Goal: Task Accomplishment & Management: Complete application form

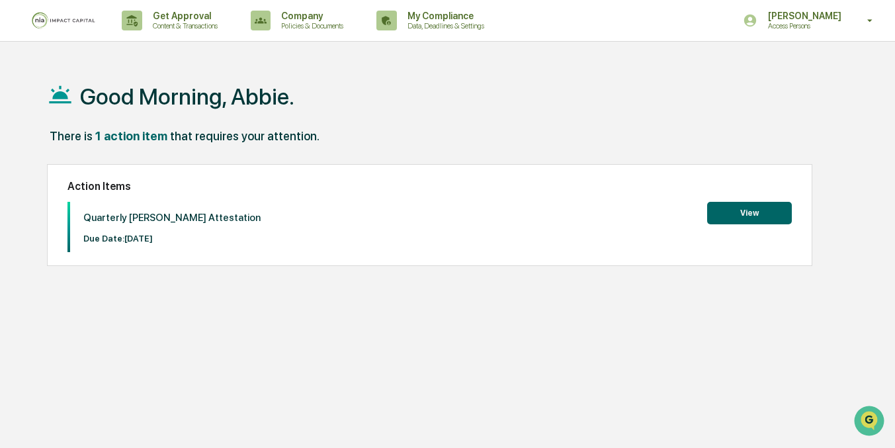
click at [748, 214] on button "View" at bounding box center [749, 213] width 85 height 22
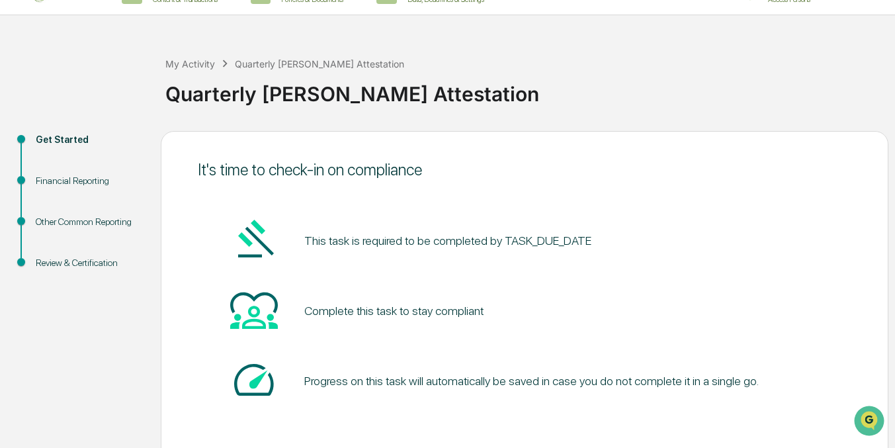
scroll to position [85, 0]
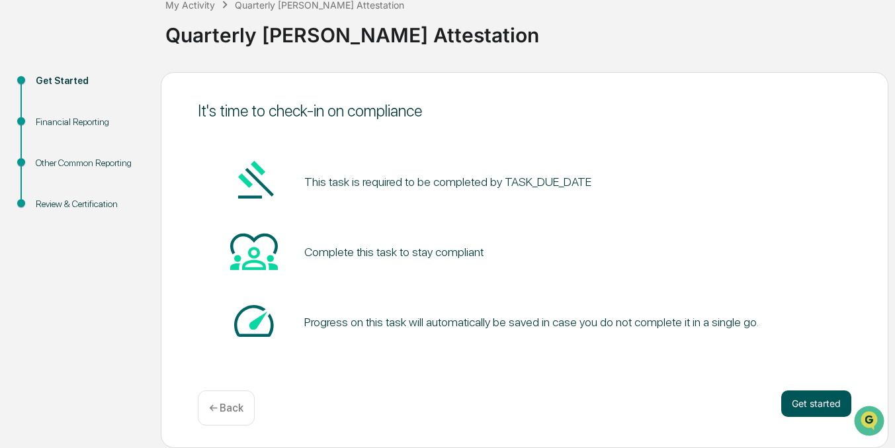
click at [834, 410] on button "Get started" at bounding box center [817, 403] width 70 height 26
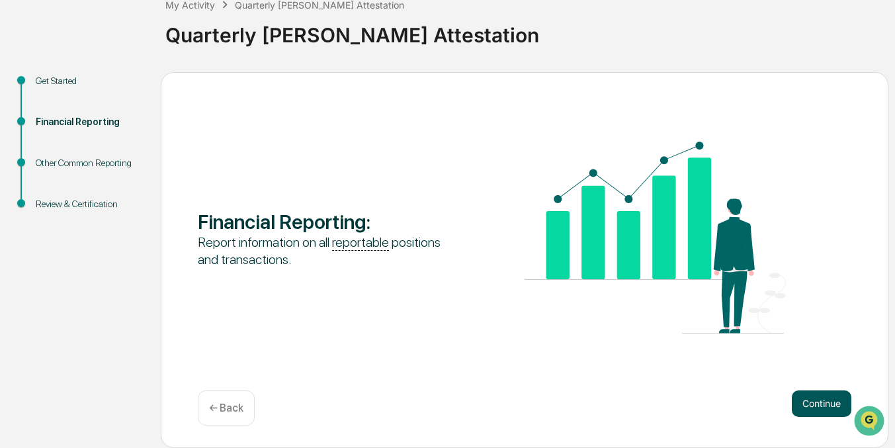
click at [817, 404] on button "Continue" at bounding box center [822, 403] width 60 height 26
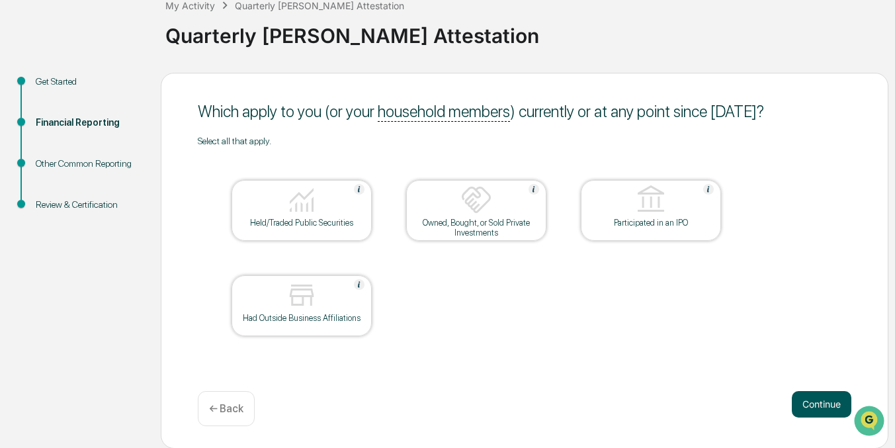
click at [817, 402] on button "Continue" at bounding box center [822, 404] width 60 height 26
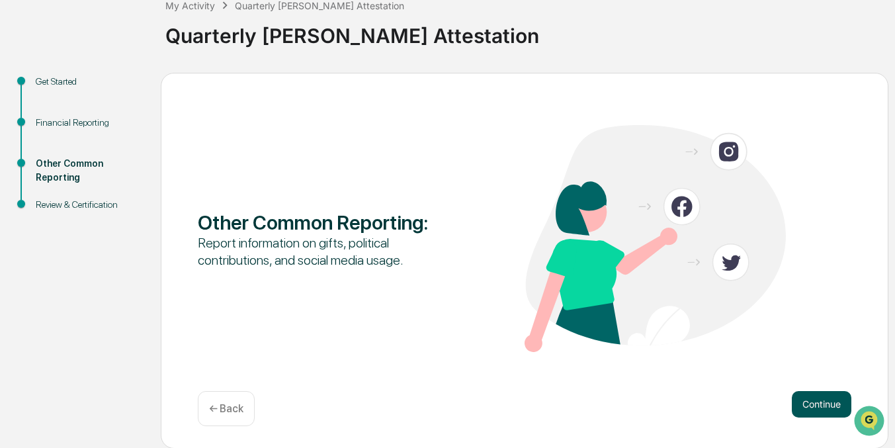
click at [817, 402] on button "Continue" at bounding box center [822, 404] width 60 height 26
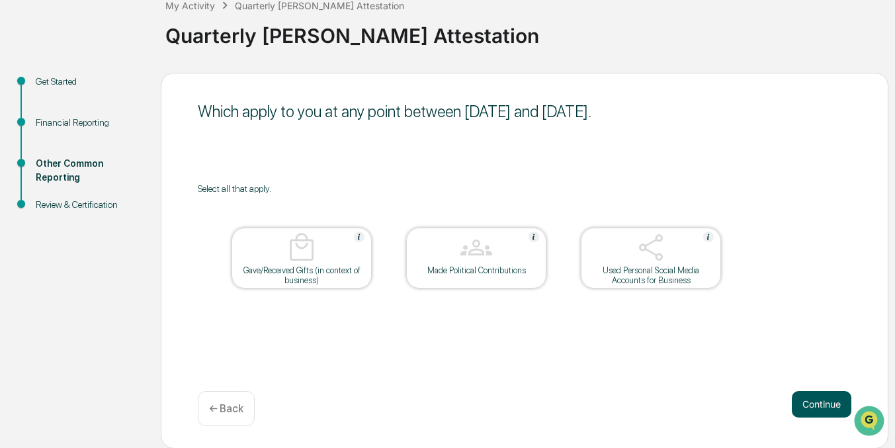
click at [807, 402] on button "Continue" at bounding box center [822, 404] width 60 height 26
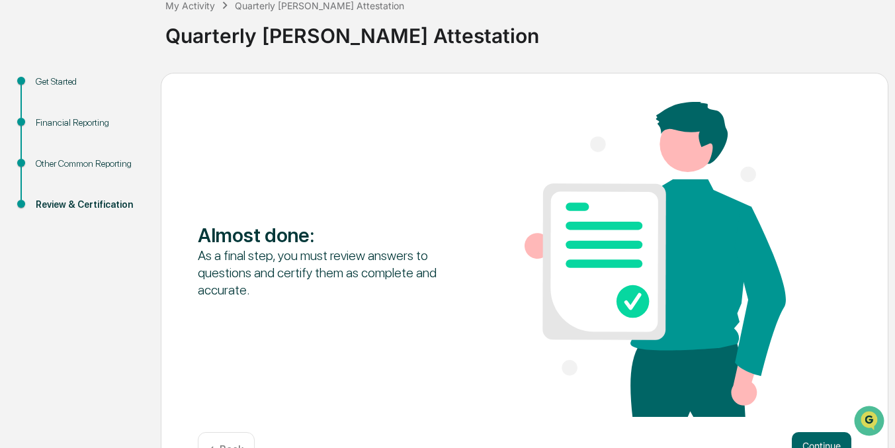
scroll to position [127, 0]
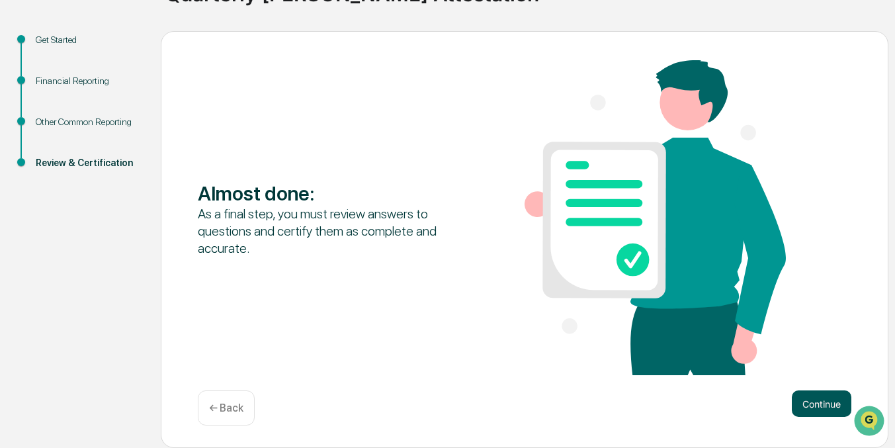
click at [820, 406] on button "Continue" at bounding box center [822, 403] width 60 height 26
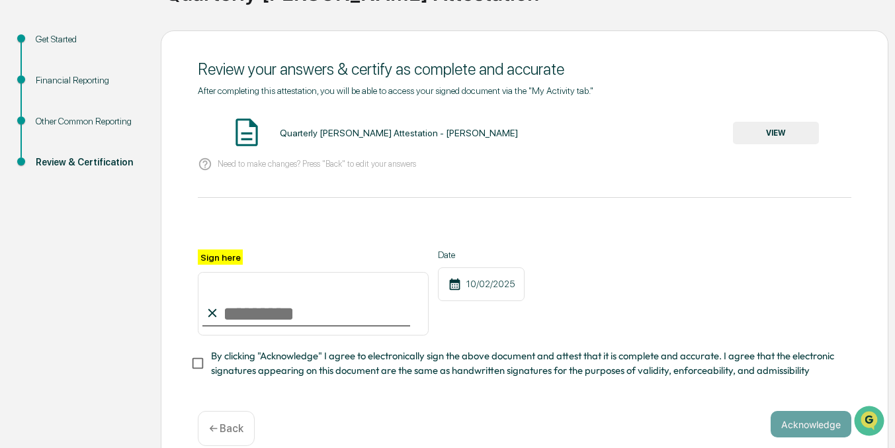
click at [281, 316] on input "Sign here" at bounding box center [313, 304] width 231 height 64
type input "**********"
click at [555, 334] on div "**********" at bounding box center [525, 313] width 654 height 128
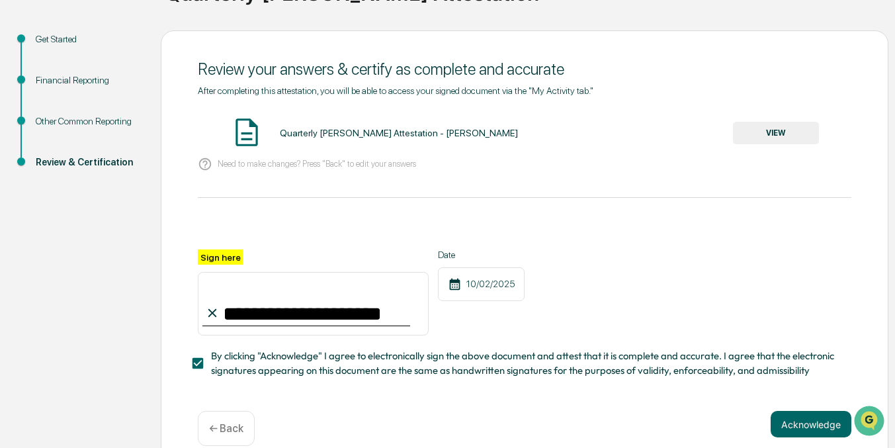
scroll to position [147, 0]
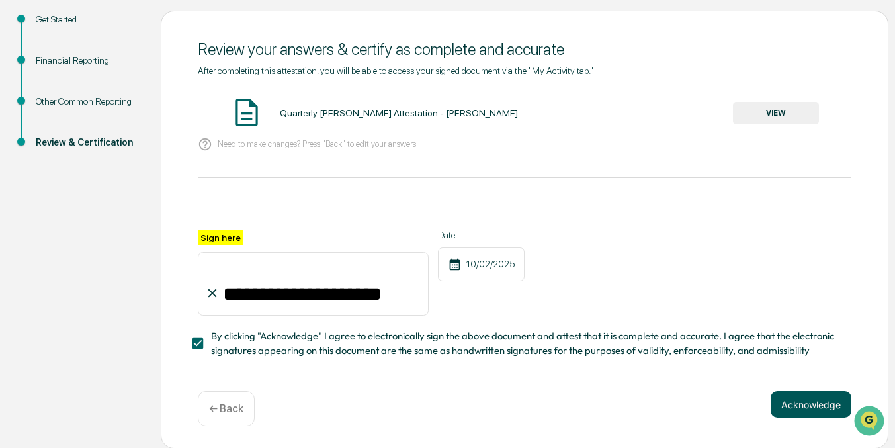
click at [826, 400] on button "Acknowledge" at bounding box center [811, 404] width 81 height 26
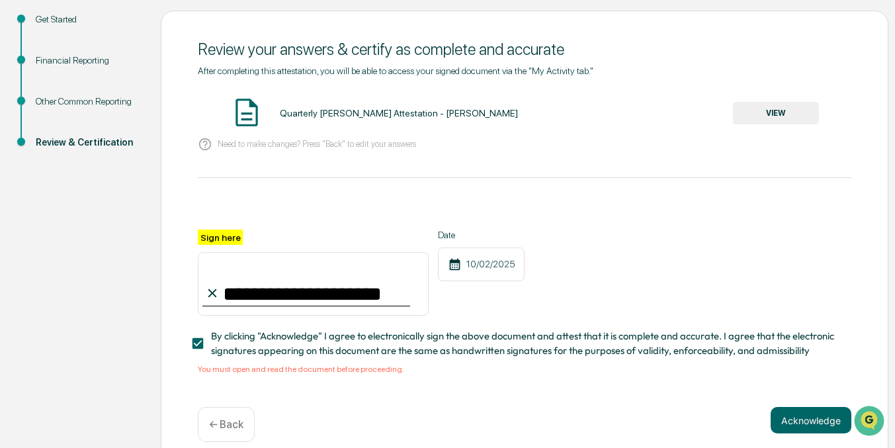
click at [789, 114] on button "VIEW" at bounding box center [776, 113] width 86 height 22
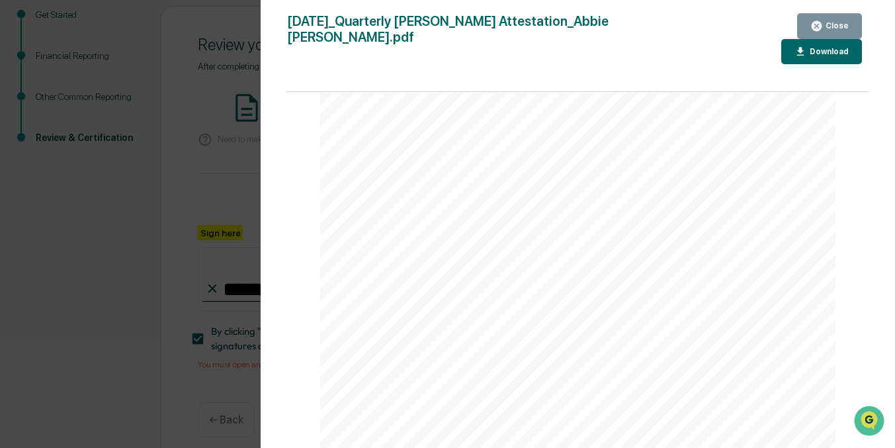
scroll to position [163, 0]
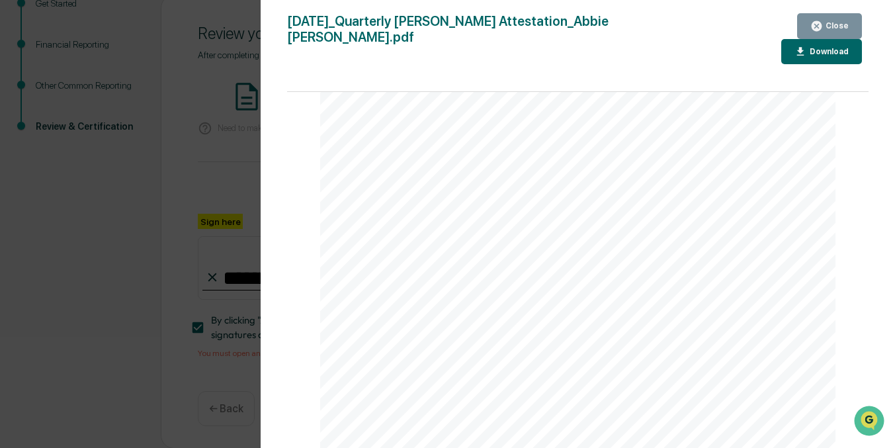
click at [844, 21] on div "Close" at bounding box center [830, 26] width 38 height 13
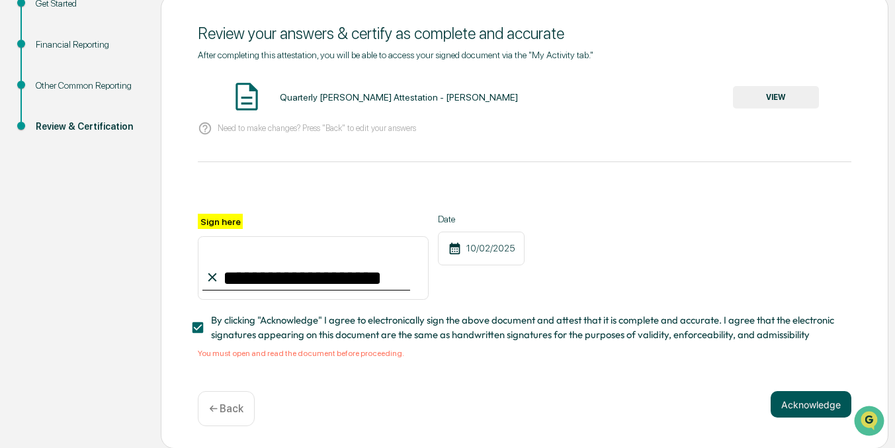
click at [797, 401] on button "Acknowledge" at bounding box center [811, 404] width 81 height 26
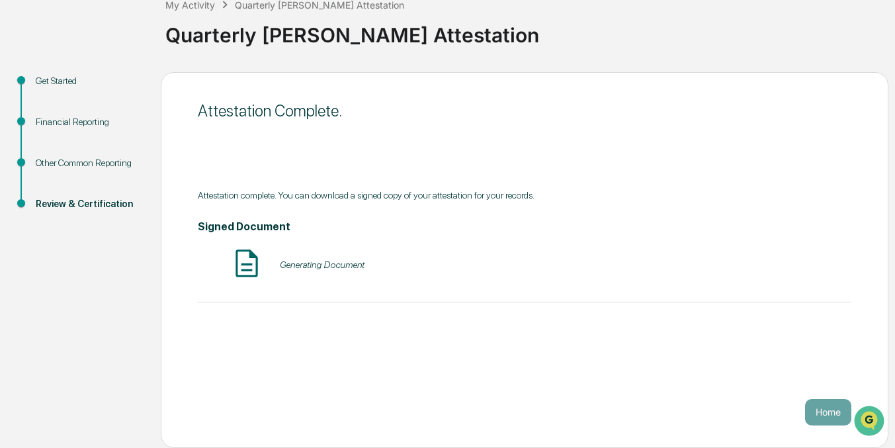
scroll to position [85, 0]
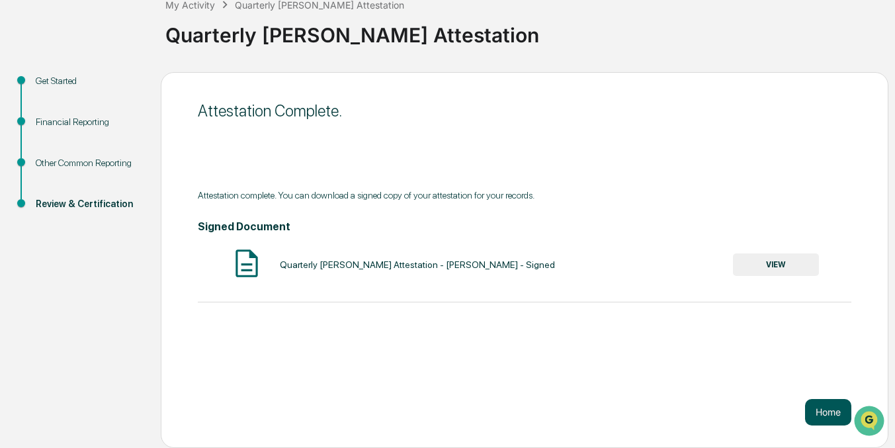
click at [819, 408] on button "Home" at bounding box center [828, 412] width 46 height 26
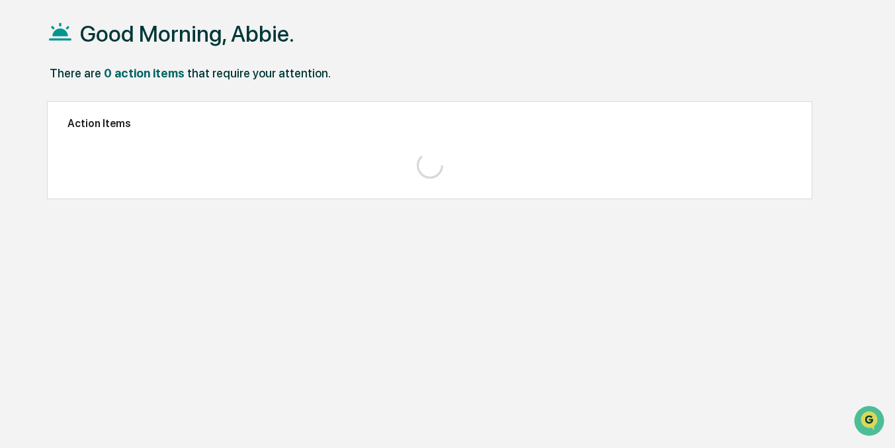
scroll to position [63, 0]
